Goal: Task Accomplishment & Management: Manage account settings

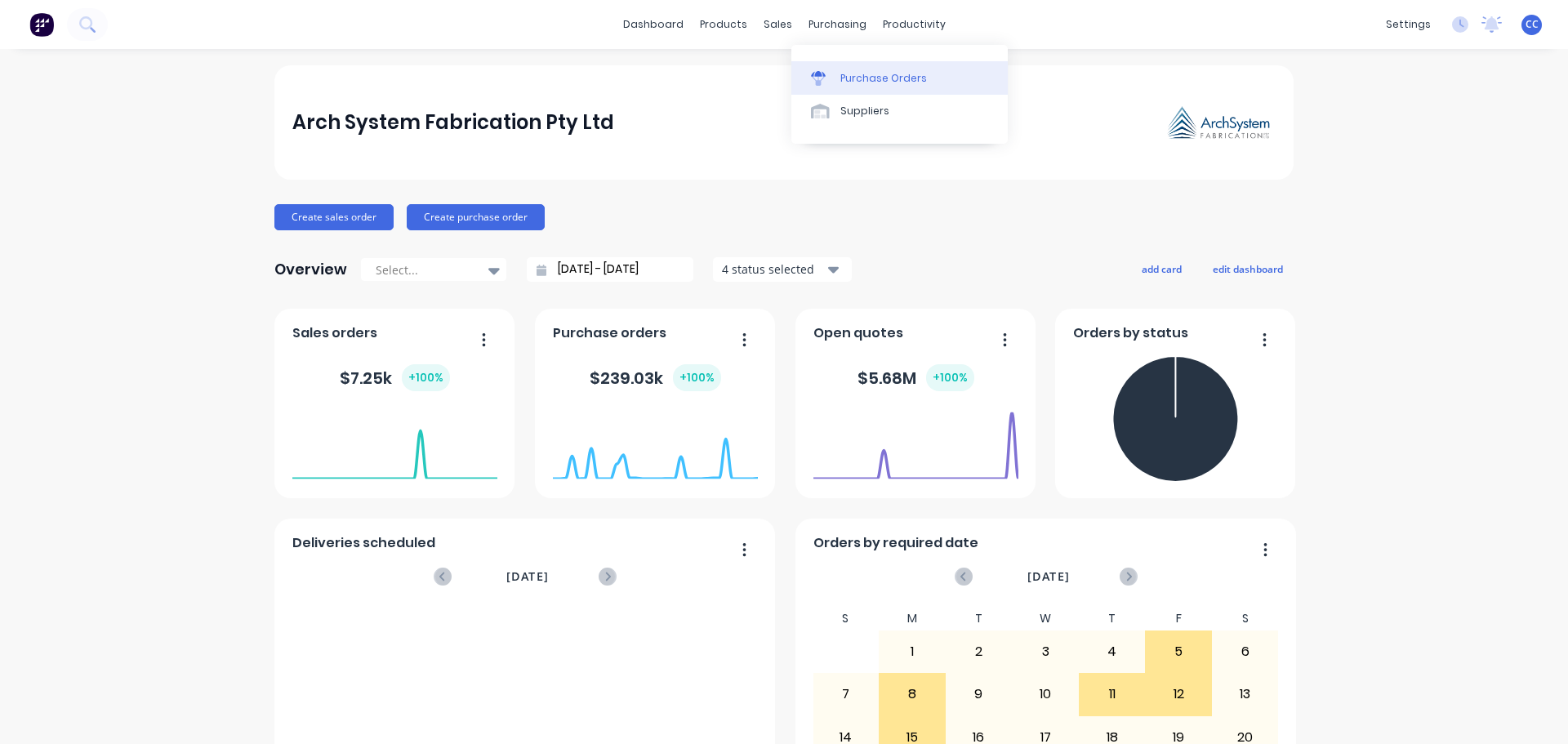
click at [880, 78] on div "Purchase Orders" at bounding box center [883, 78] width 87 height 15
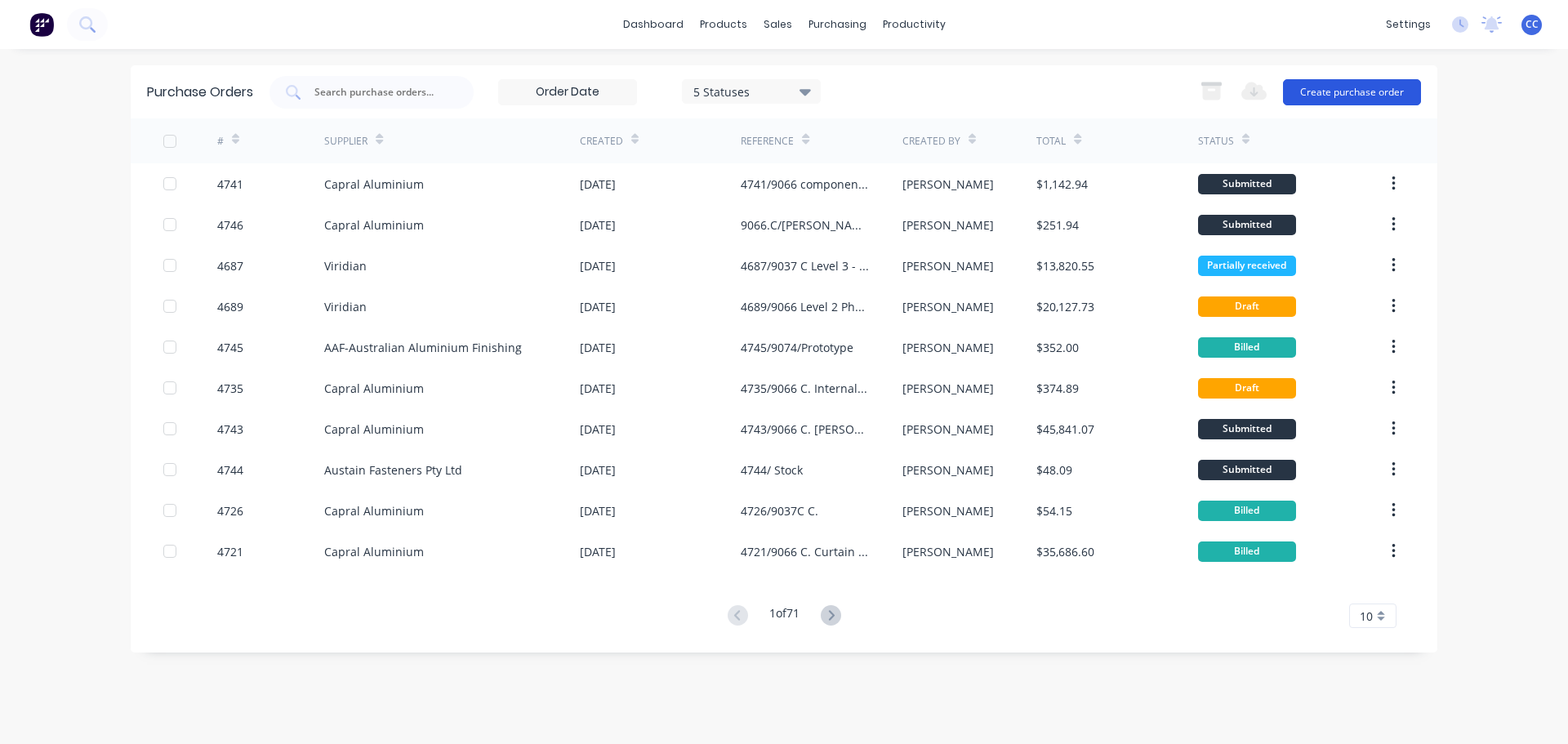
click at [1317, 90] on button "Create purchase order" at bounding box center [1352, 92] width 138 height 26
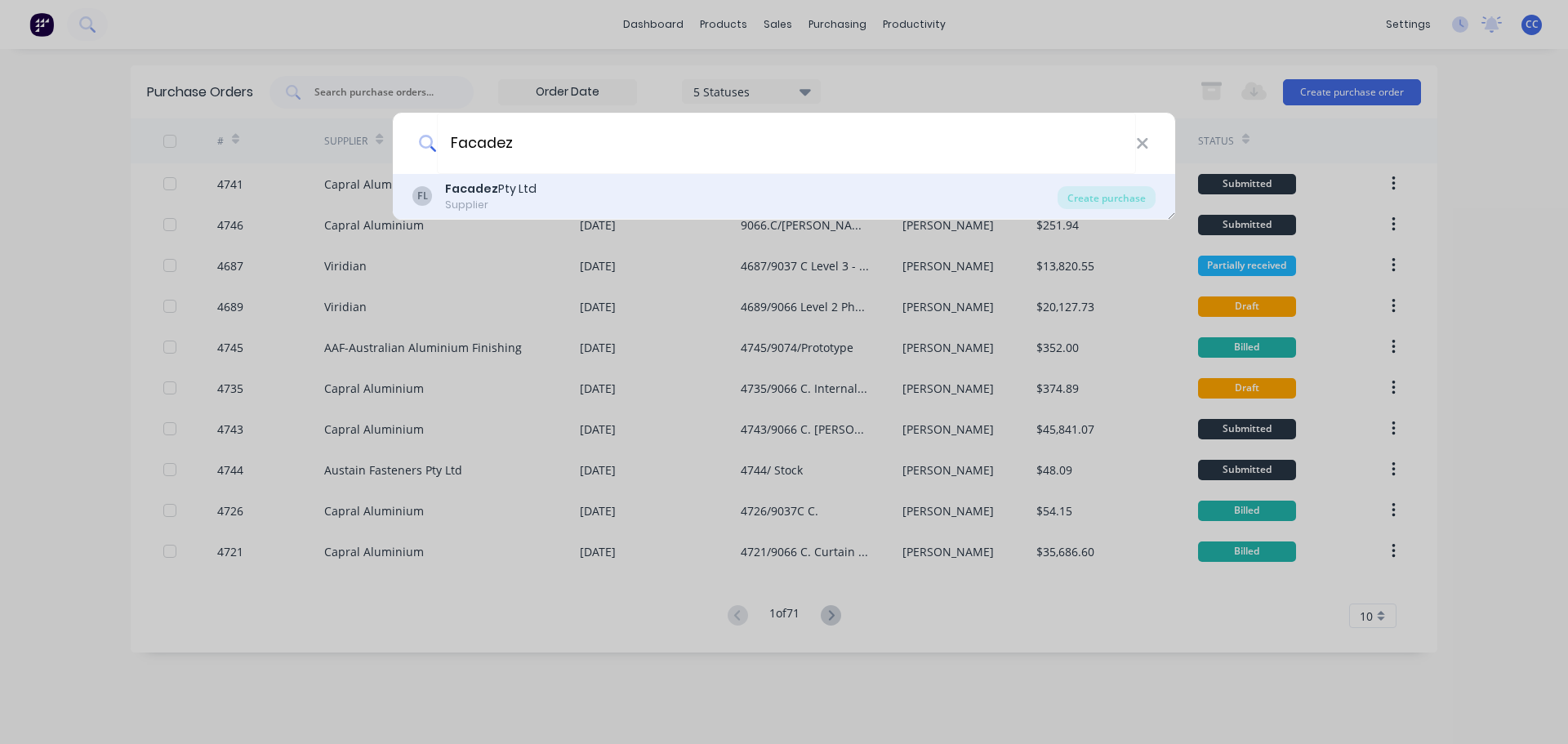
type input "Facadez"
click at [506, 189] on div "Facadez Pty Ltd" at bounding box center [491, 189] width 91 height 17
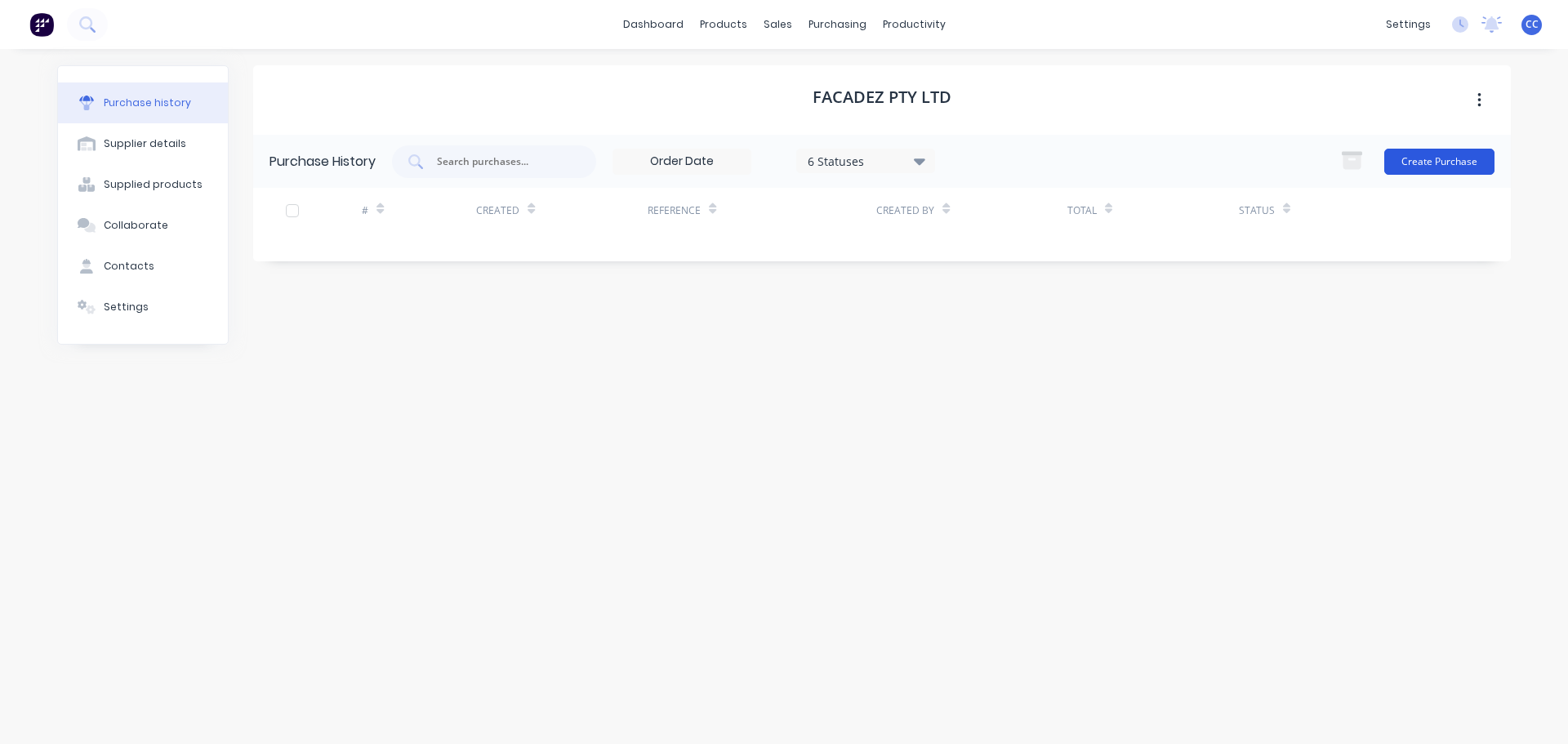
click at [1426, 166] on button "Create Purchase" at bounding box center [1440, 162] width 110 height 26
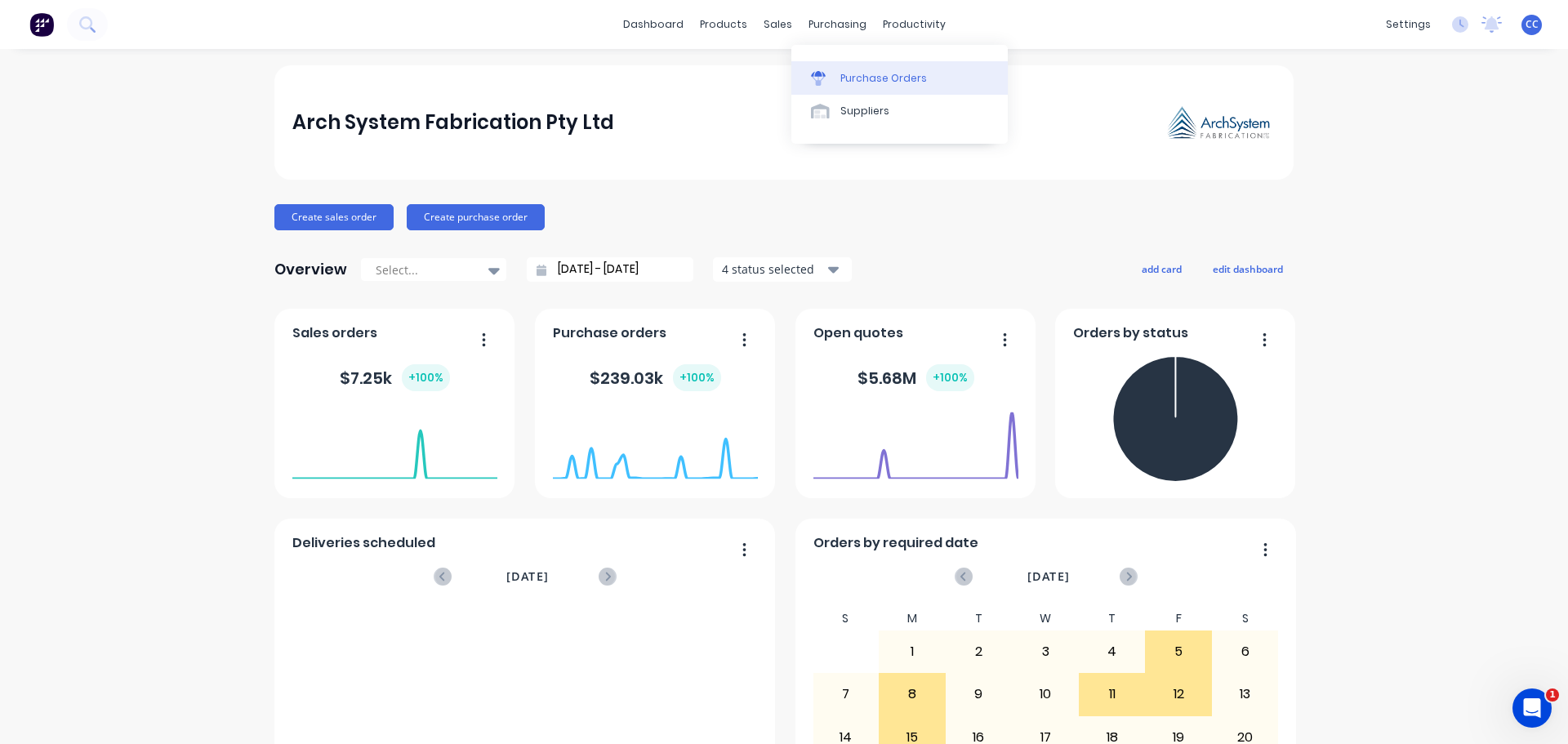
click at [855, 72] on div "Purchase Orders" at bounding box center [883, 78] width 87 height 15
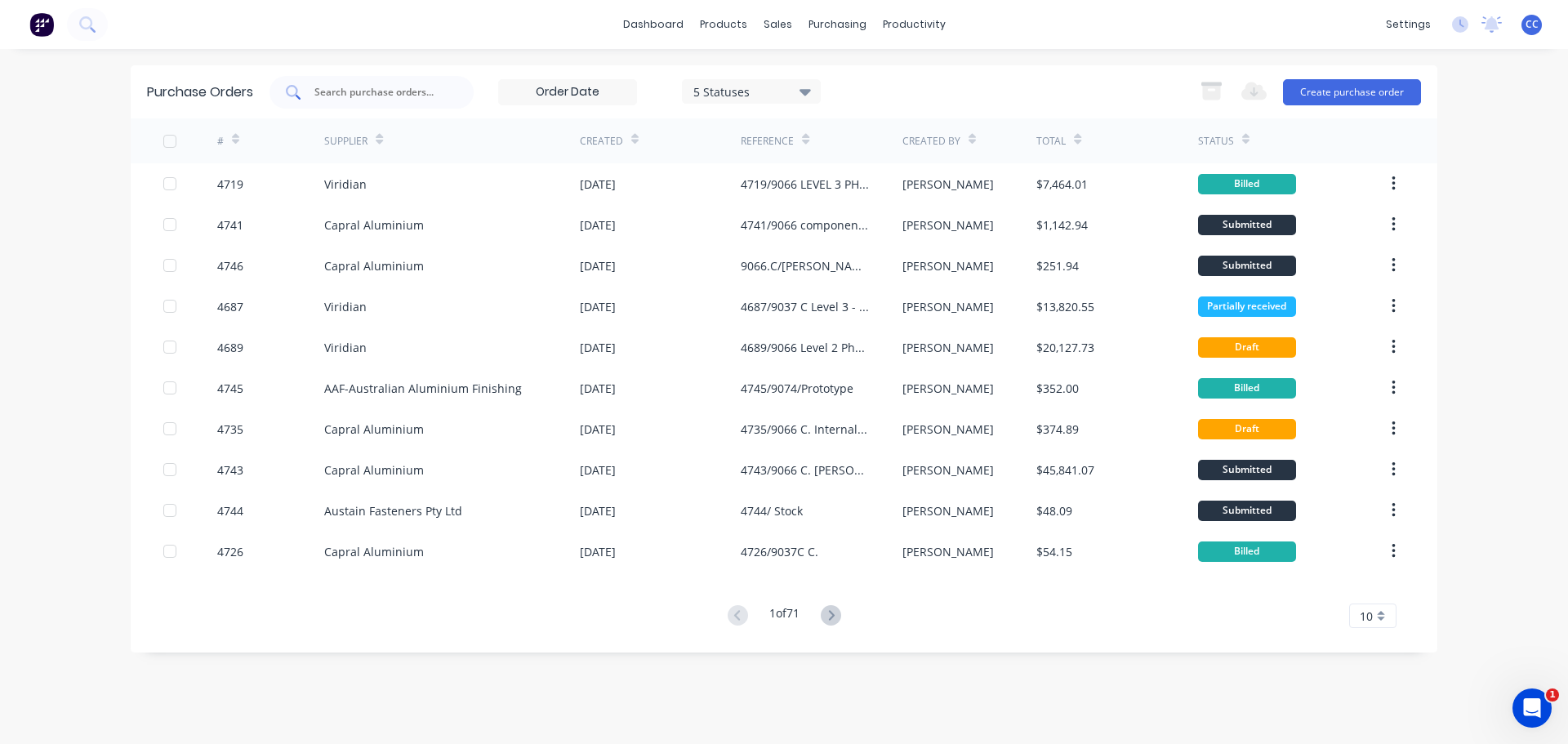
click at [349, 95] on input "text" at bounding box center [380, 92] width 135 height 16
click at [332, 90] on input "a" at bounding box center [380, 92] width 135 height 16
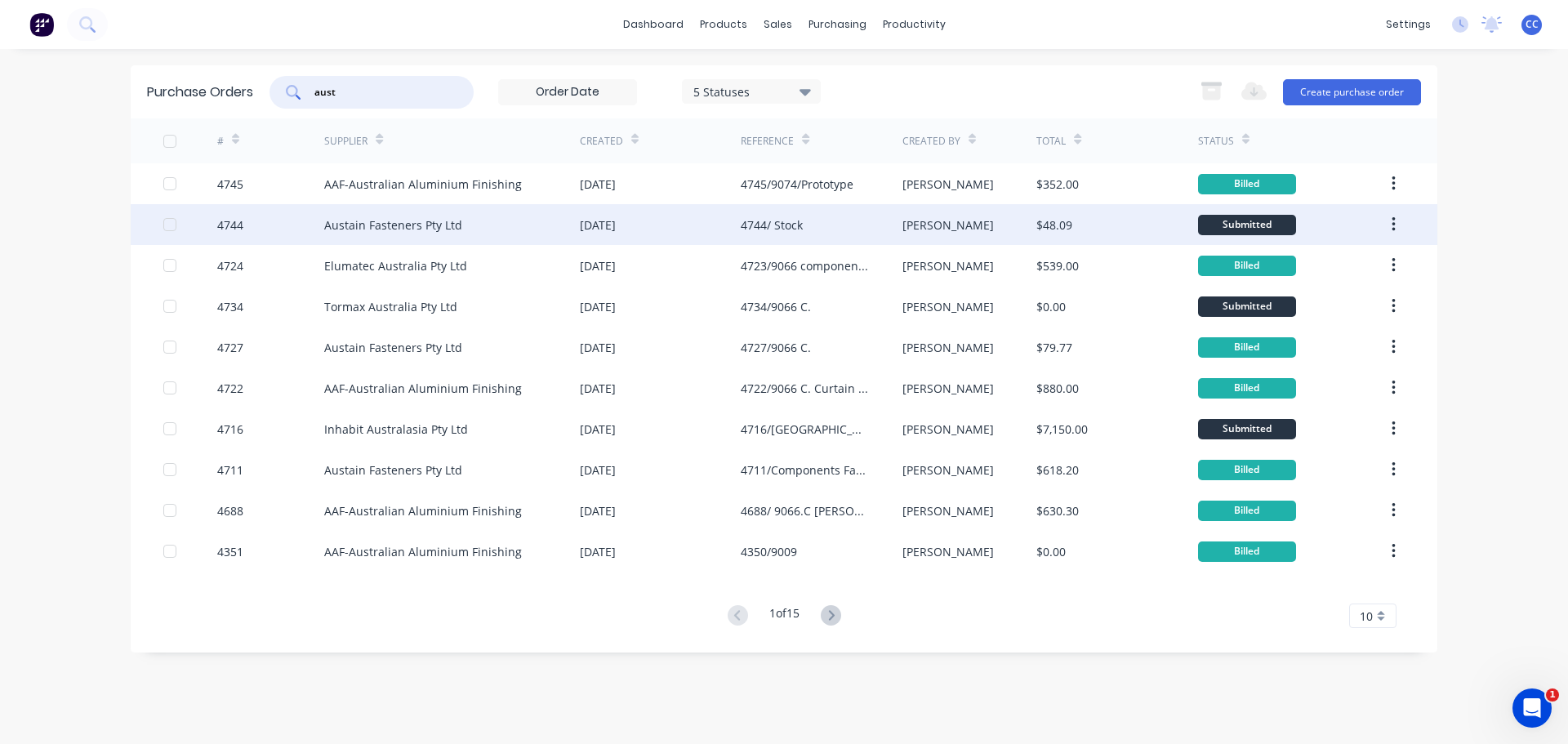
type input "aust"
click at [383, 225] on div "Austain Fasteners Pty Ltd" at bounding box center [394, 225] width 138 height 17
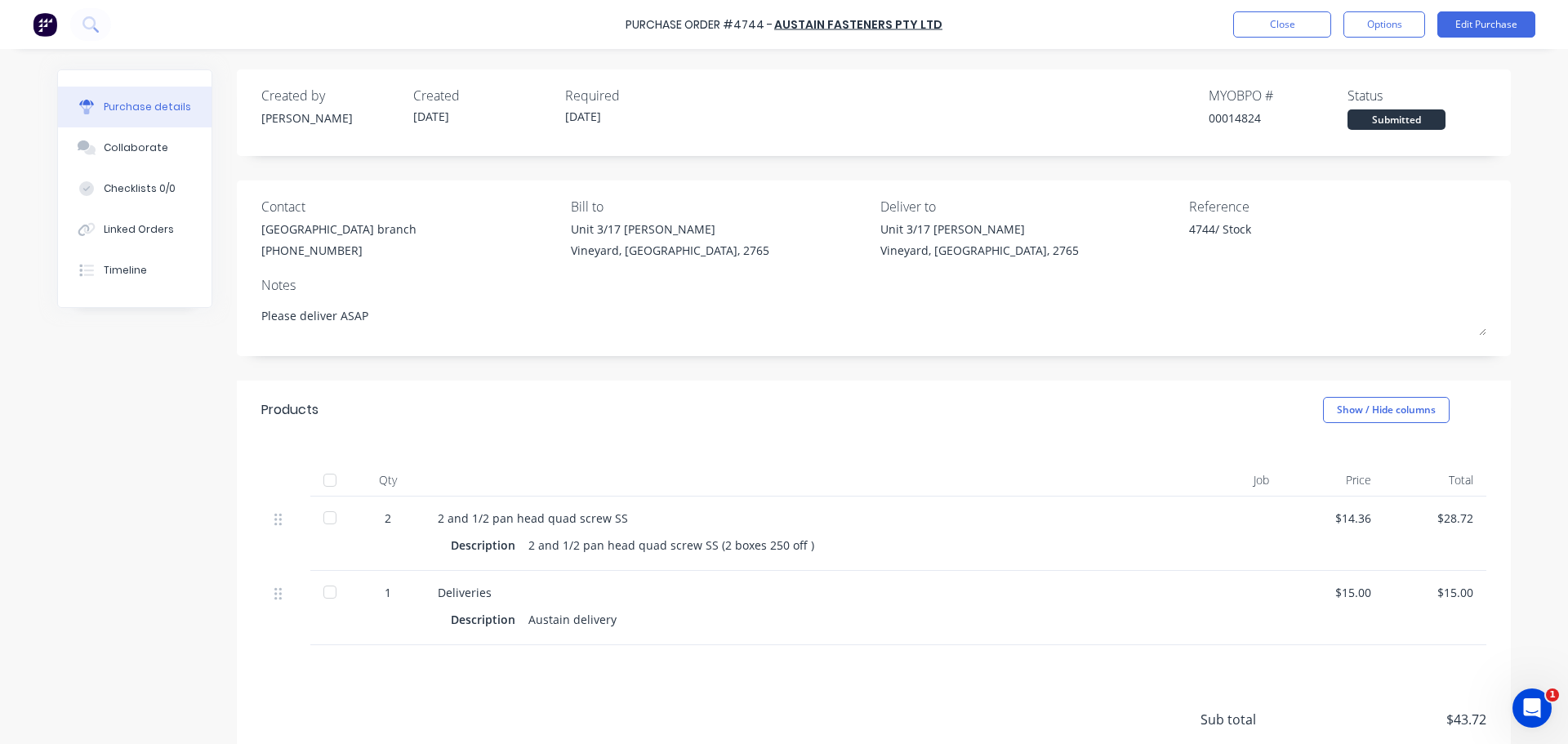
click at [389, 518] on div "2" at bounding box center [387, 518] width 47 height 17
click at [388, 516] on div "2" at bounding box center [387, 518] width 47 height 17
click at [1465, 24] on button "Edit Purchase" at bounding box center [1486, 24] width 98 height 26
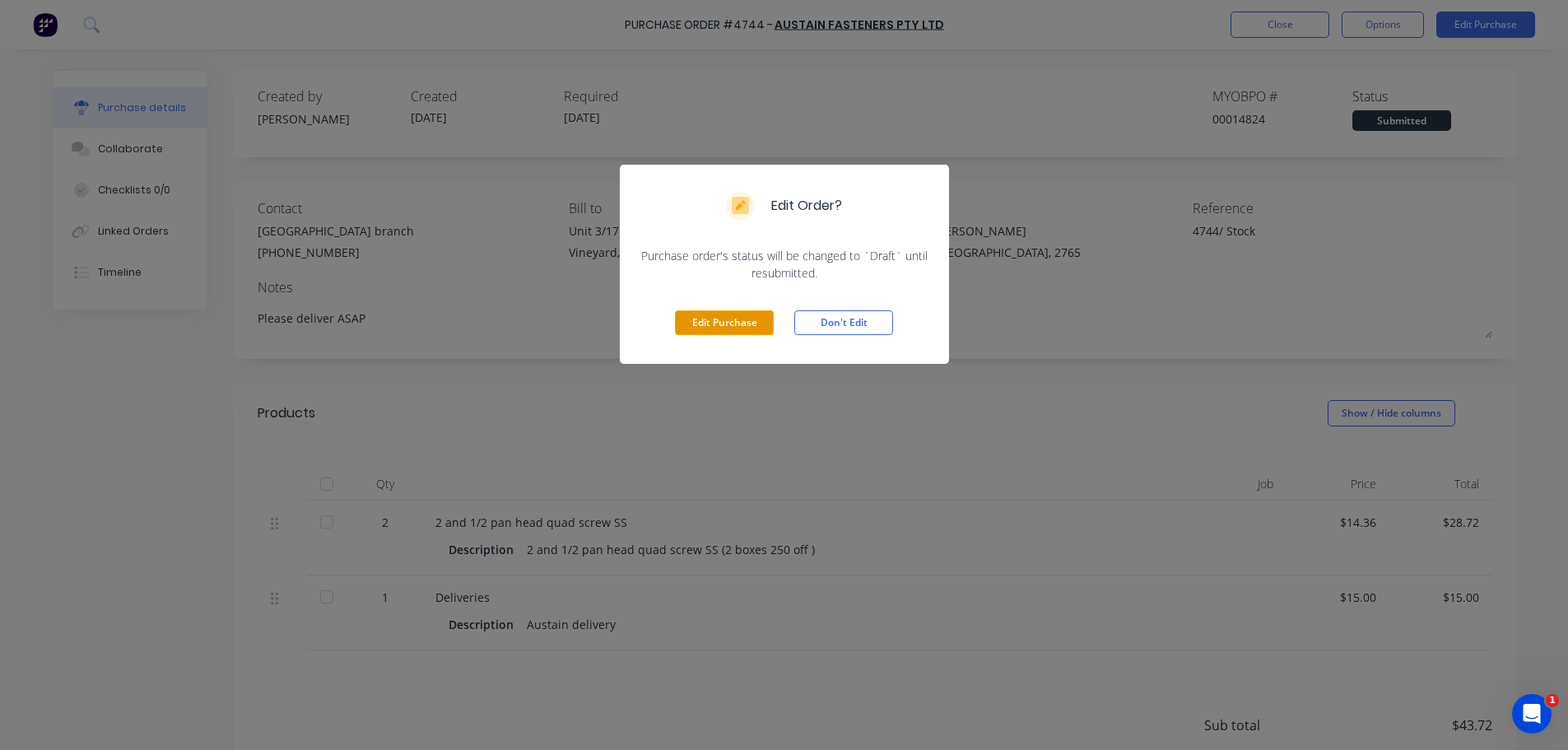
click at [711, 324] on button "Edit Purchase" at bounding box center [725, 323] width 99 height 24
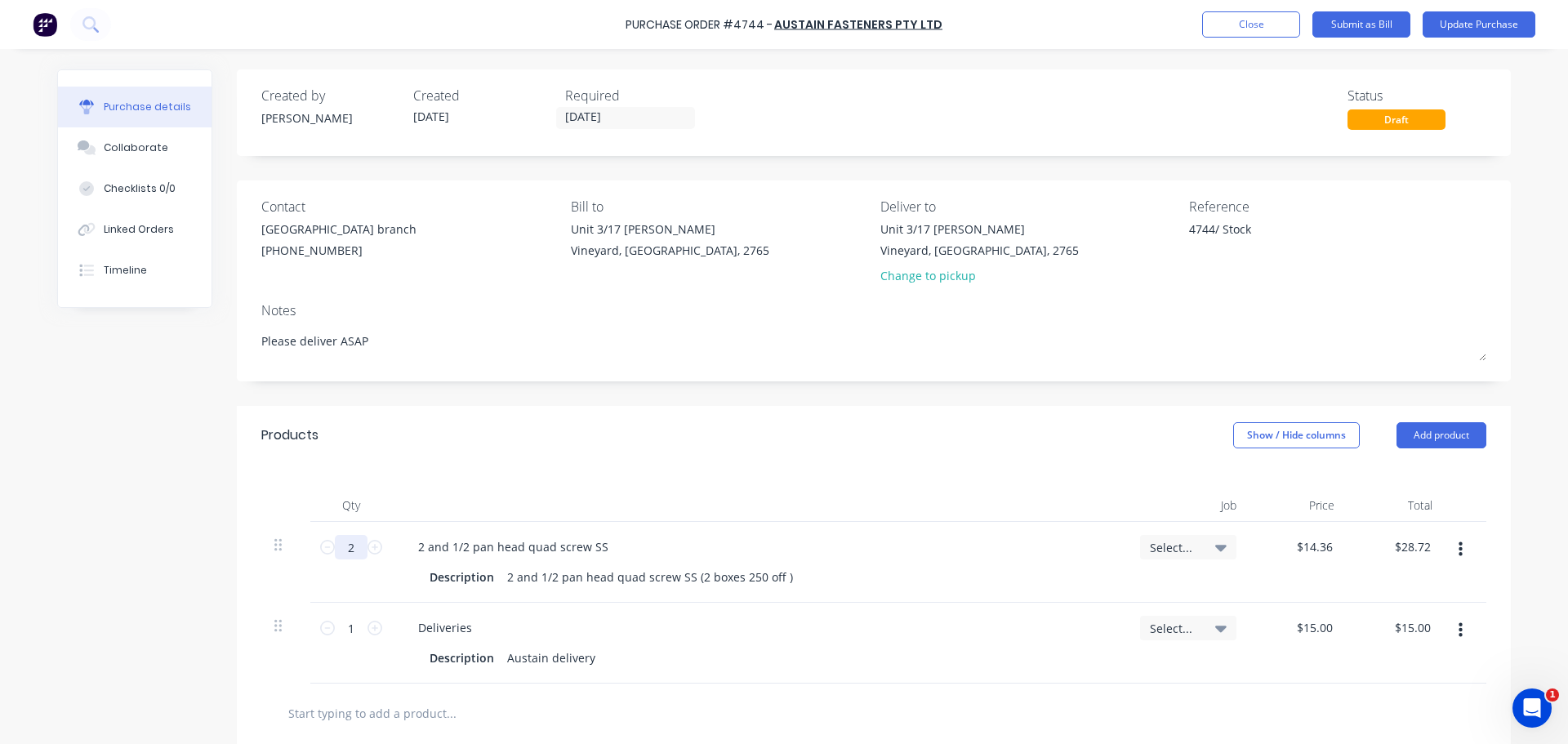
click at [353, 548] on input "2" at bounding box center [351, 547] width 33 height 24
type textarea "x"
type input "5"
type input "$71.80"
type textarea "x"
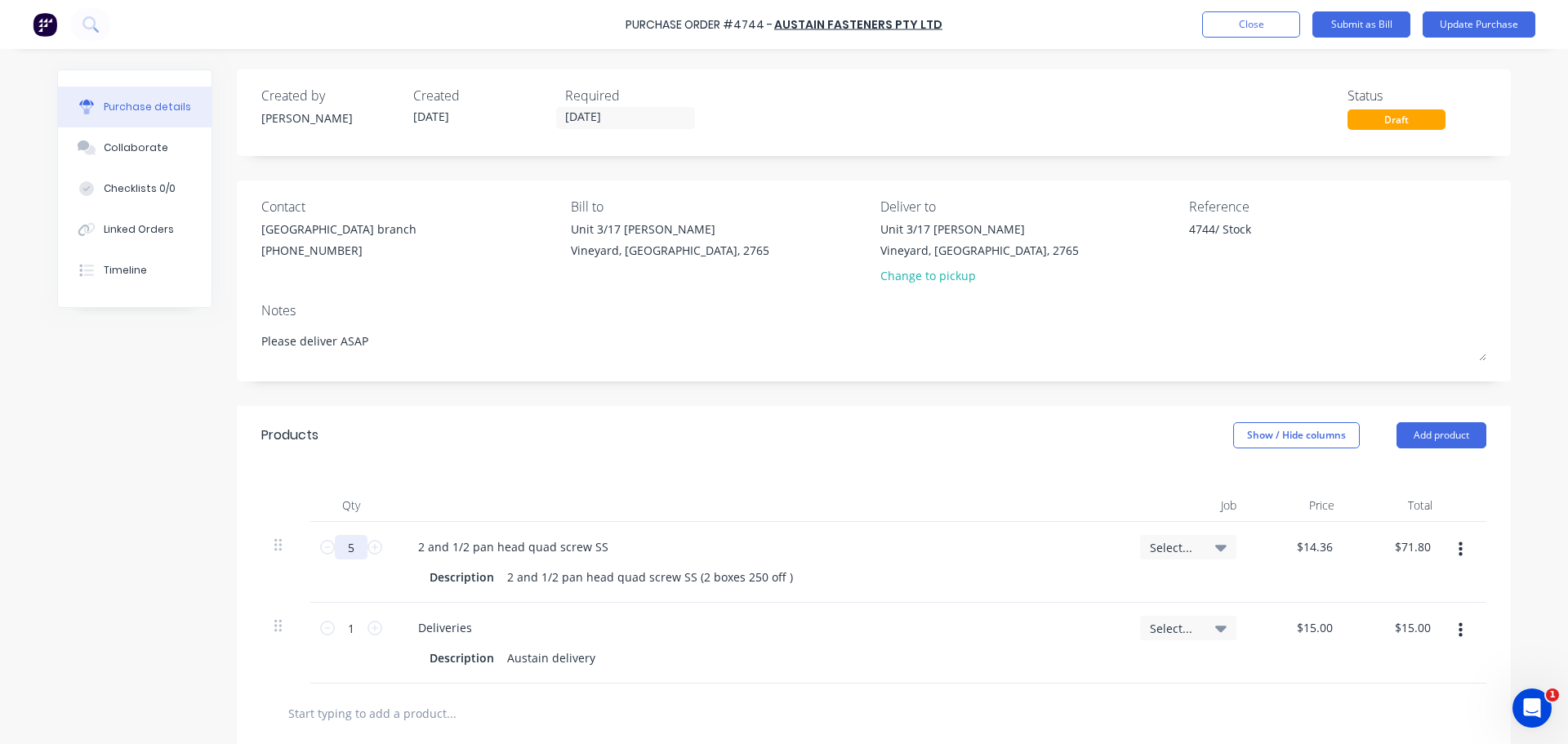
type input "5"
click at [499, 443] on div "Products Show / Hide columns Add product" at bounding box center [874, 435] width 1274 height 59
click at [1466, 27] on button "Update Purchase" at bounding box center [1478, 24] width 113 height 26
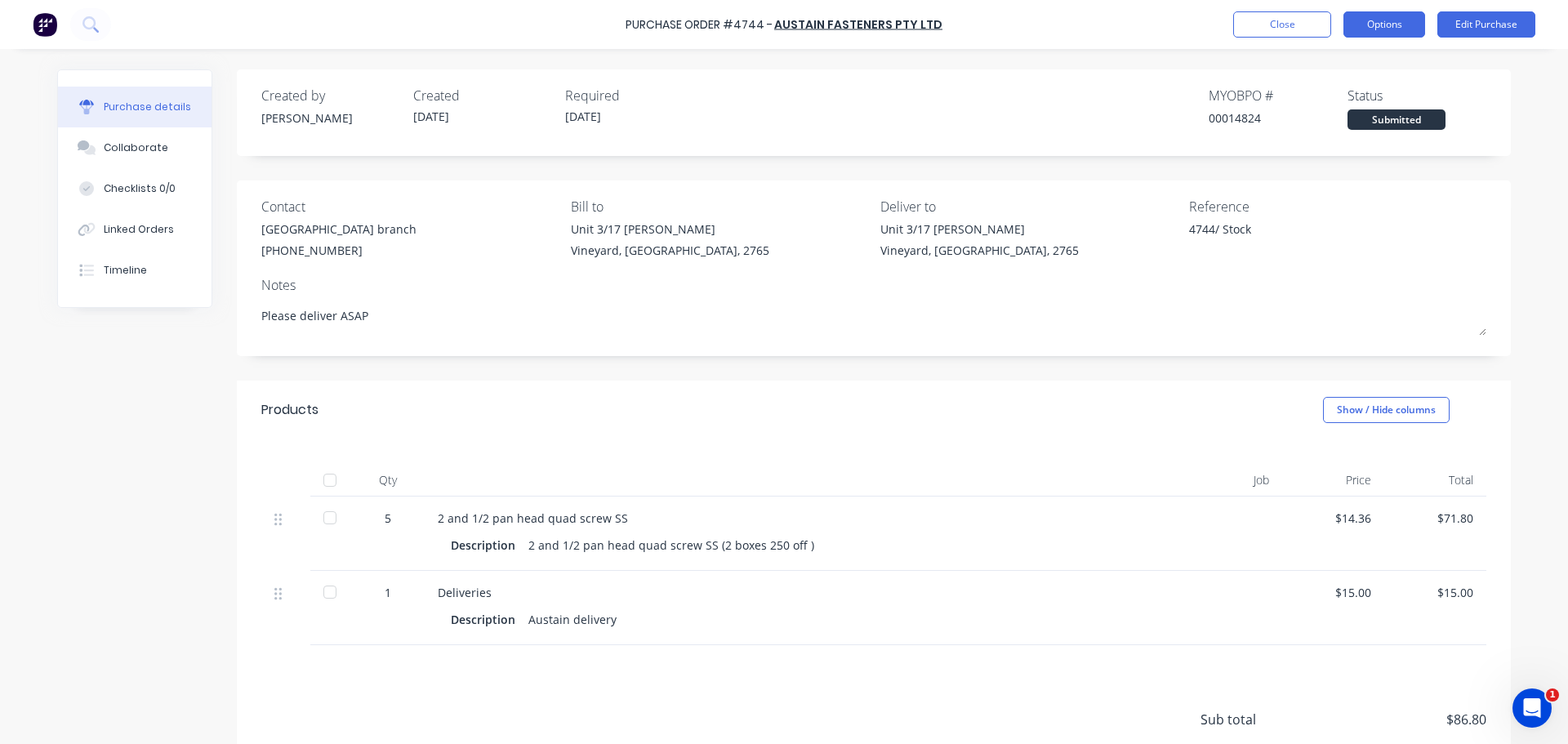
click at [1385, 22] on button "Options" at bounding box center [1384, 24] width 82 height 26
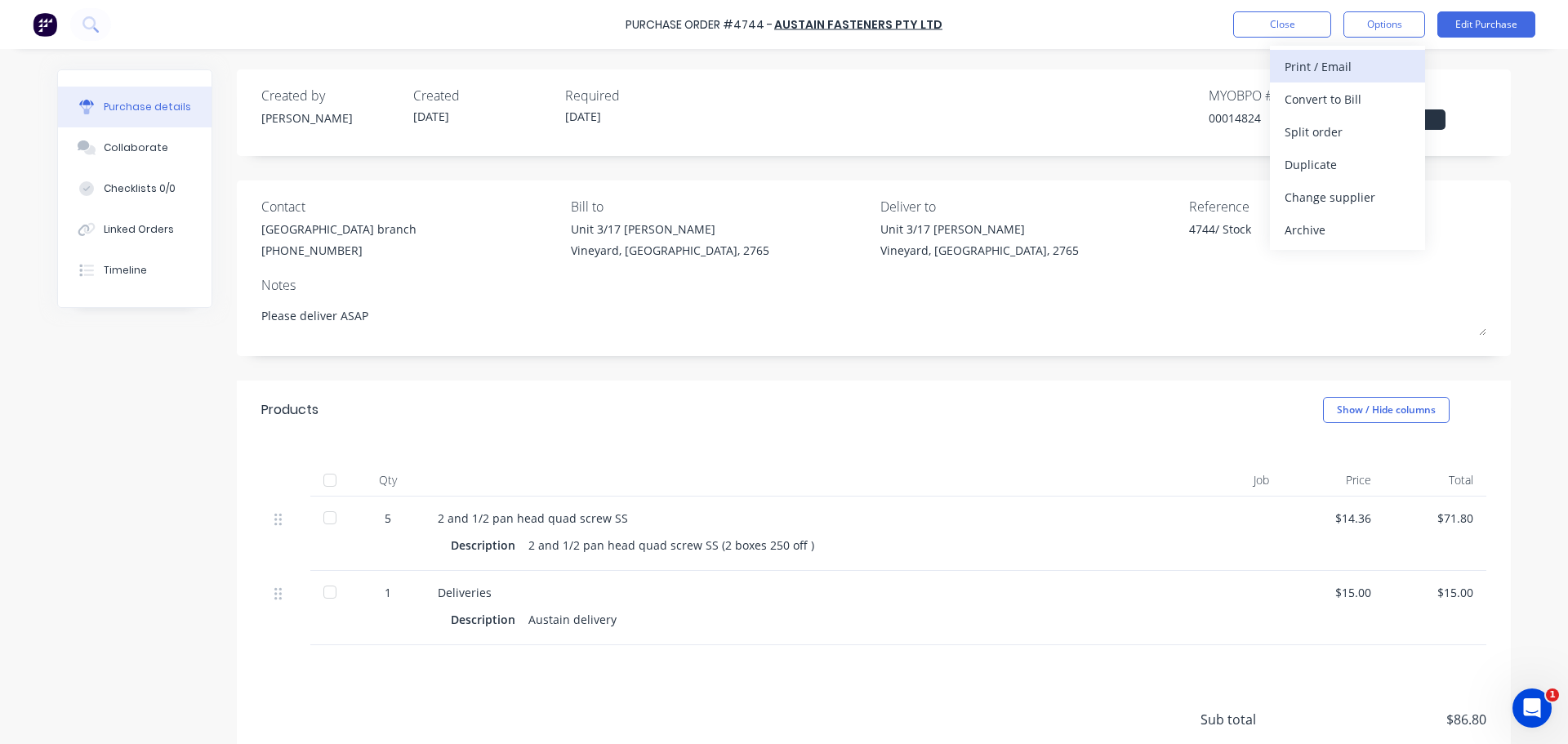
click at [1309, 63] on div "Print / Email" at bounding box center [1348, 67] width 126 height 24
click at [1323, 96] on div "With pricing" at bounding box center [1348, 99] width 126 height 24
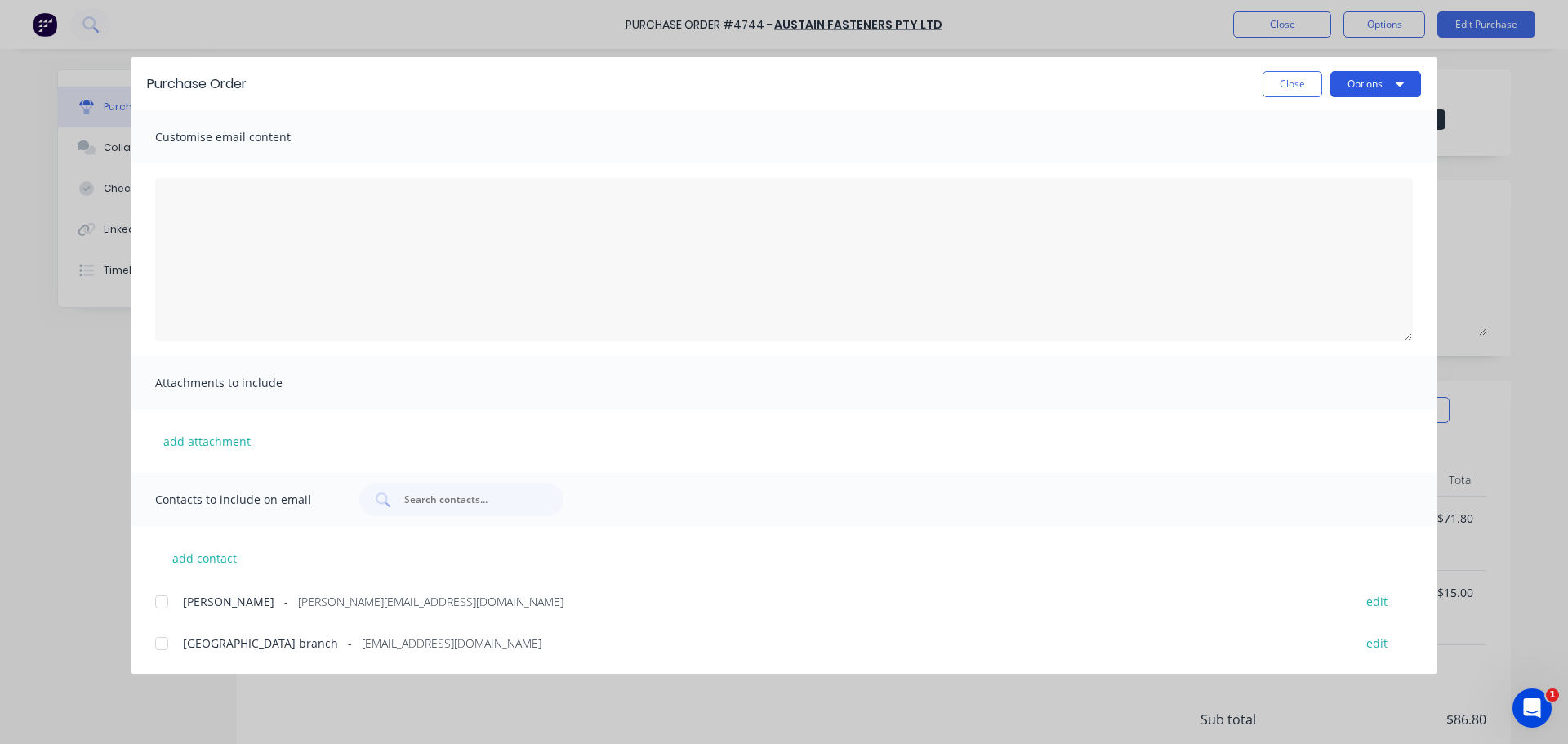
click at [1374, 78] on button "Options" at bounding box center [1375, 84] width 90 height 26
click at [1292, 155] on div "Print" at bounding box center [1343, 158] width 126 height 24
click at [1281, 88] on button "Close" at bounding box center [1292, 84] width 59 height 26
type textarea "x"
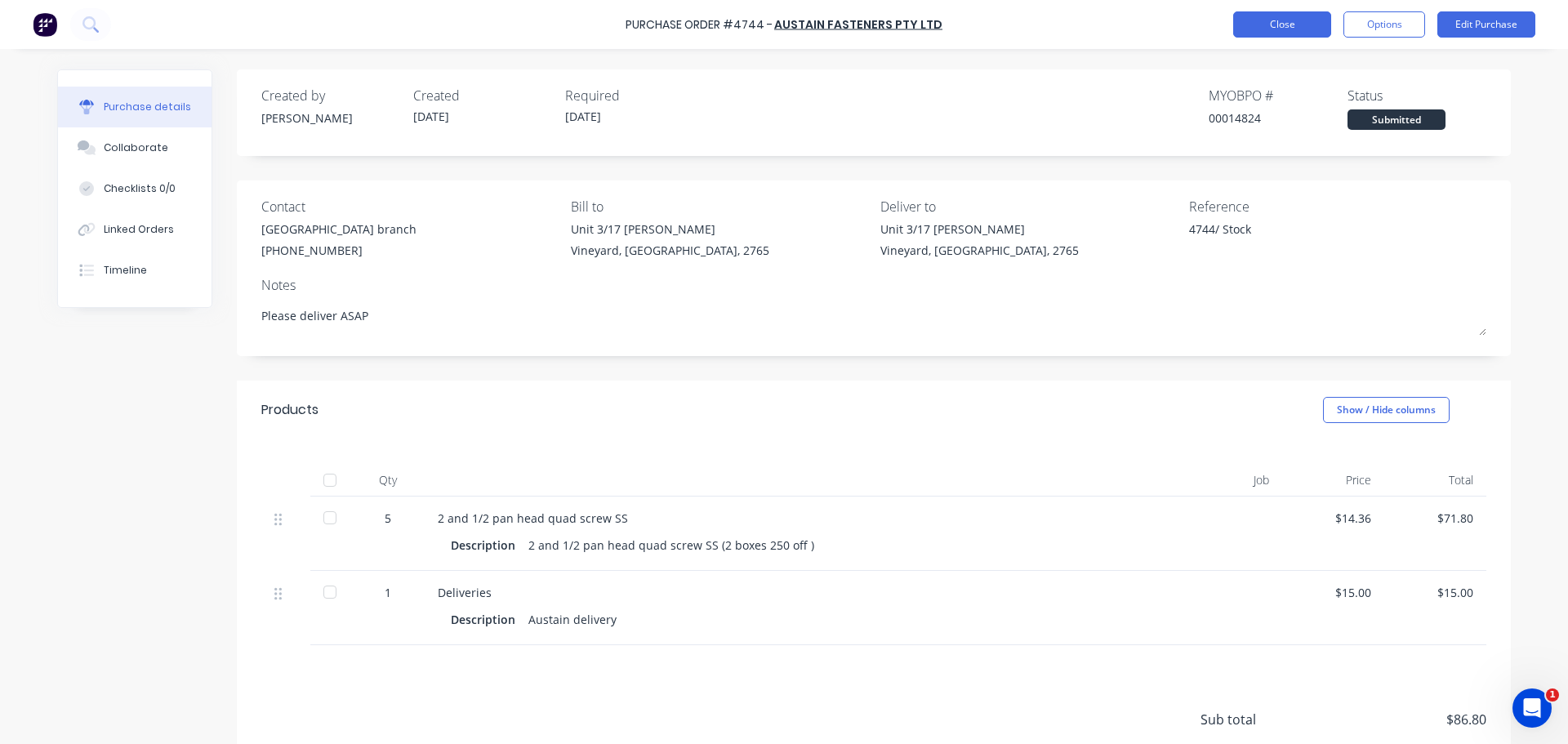
click at [1277, 32] on button "Close" at bounding box center [1282, 24] width 98 height 26
